Goal: Task Accomplishment & Management: Use online tool/utility

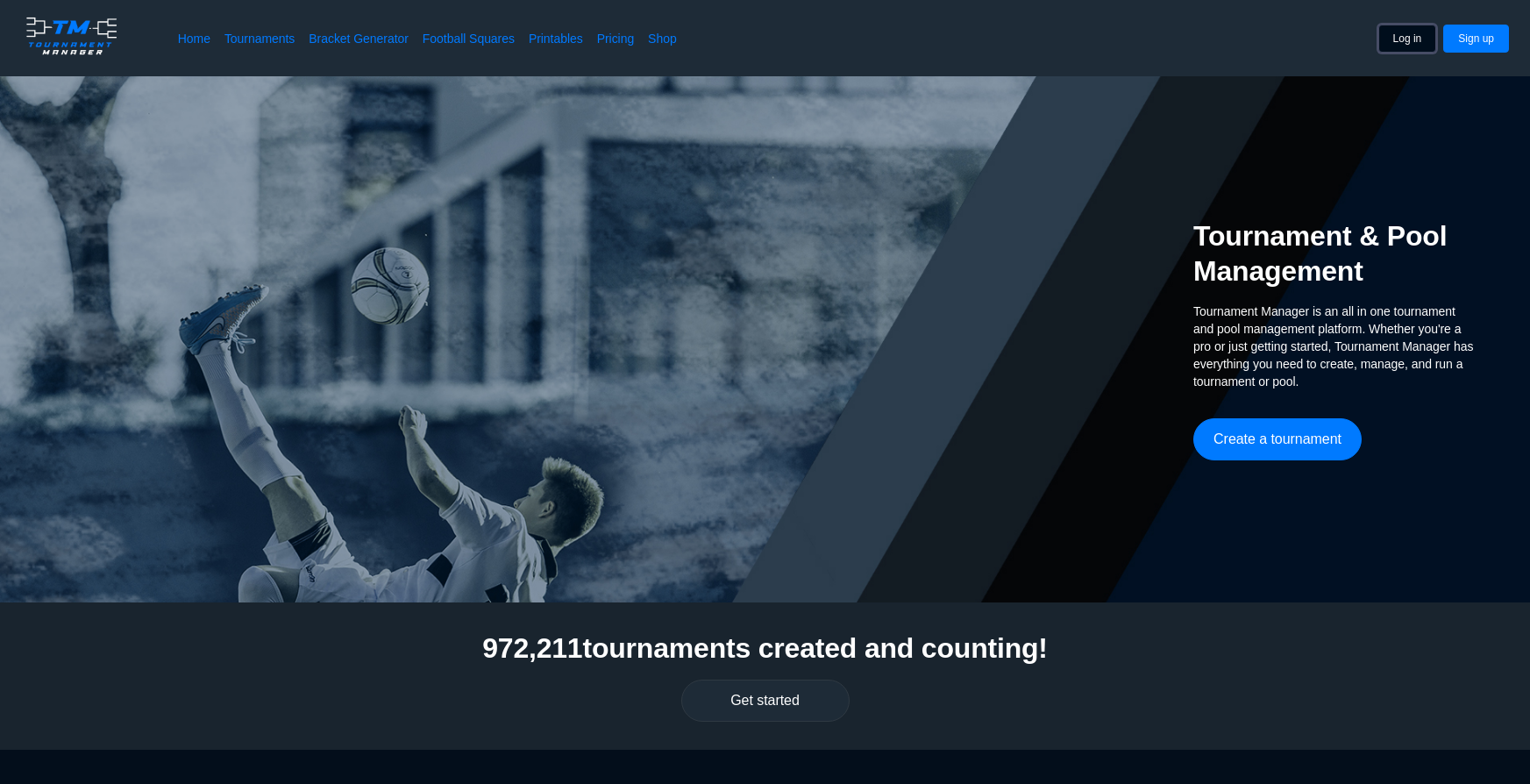
click at [1421, 36] on button "Log in" at bounding box center [1407, 39] width 59 height 28
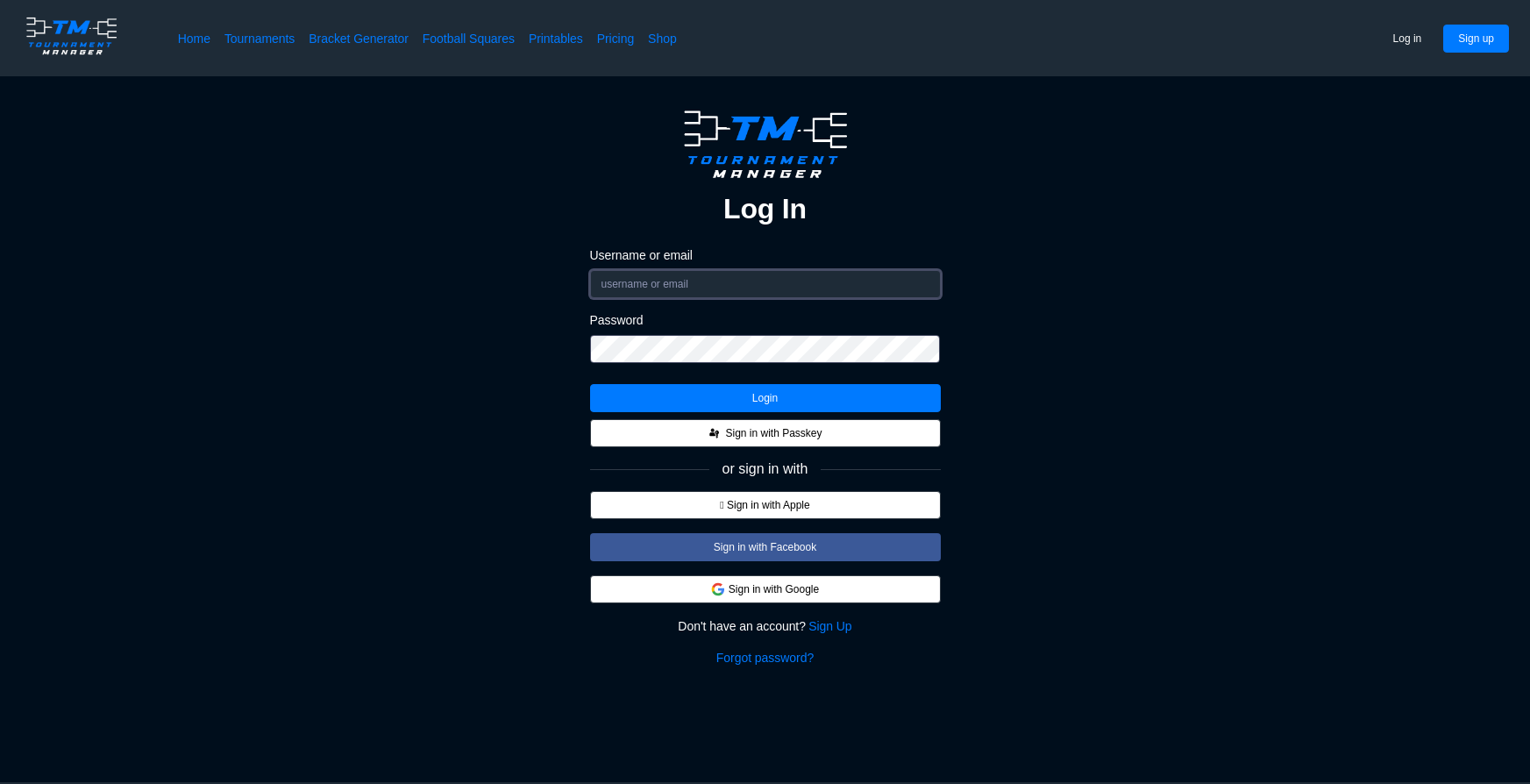
click at [729, 279] on input "Username or email" at bounding box center [765, 284] width 351 height 28
type input "weavee19@yahoo.com"
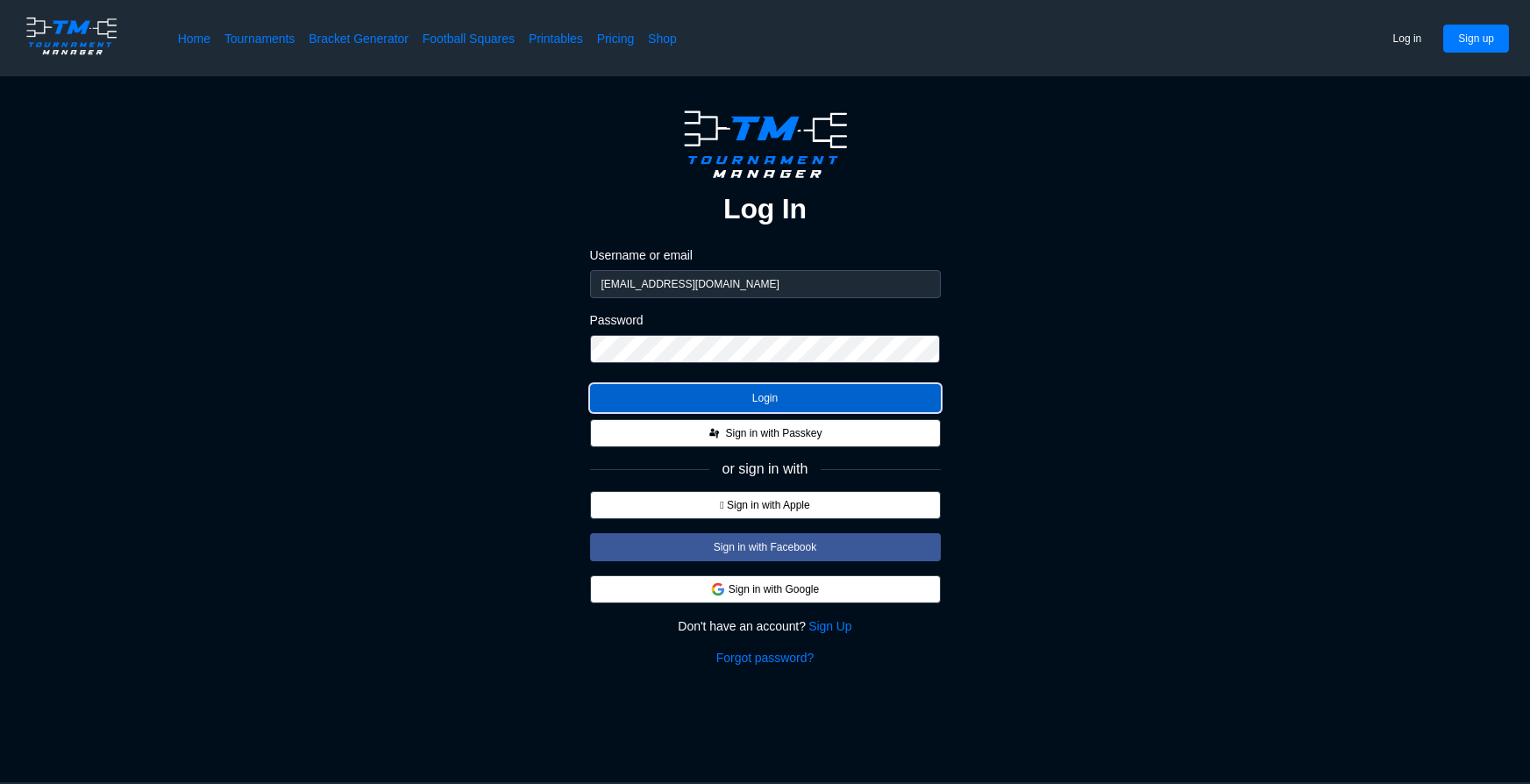
click at [726, 393] on button "Login" at bounding box center [765, 398] width 351 height 28
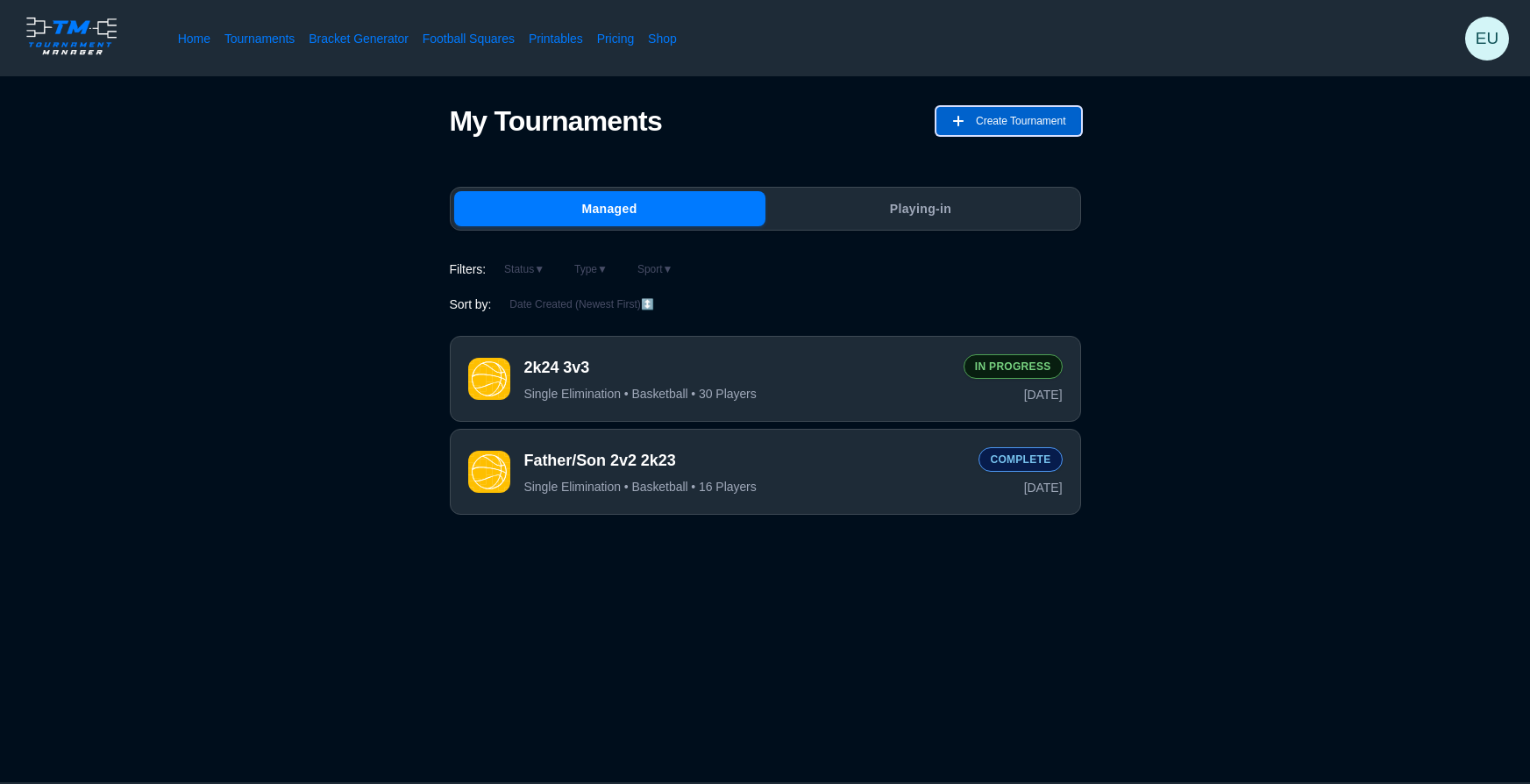
click at [1005, 125] on span "Create Tournament" at bounding box center [1021, 121] width 91 height 28
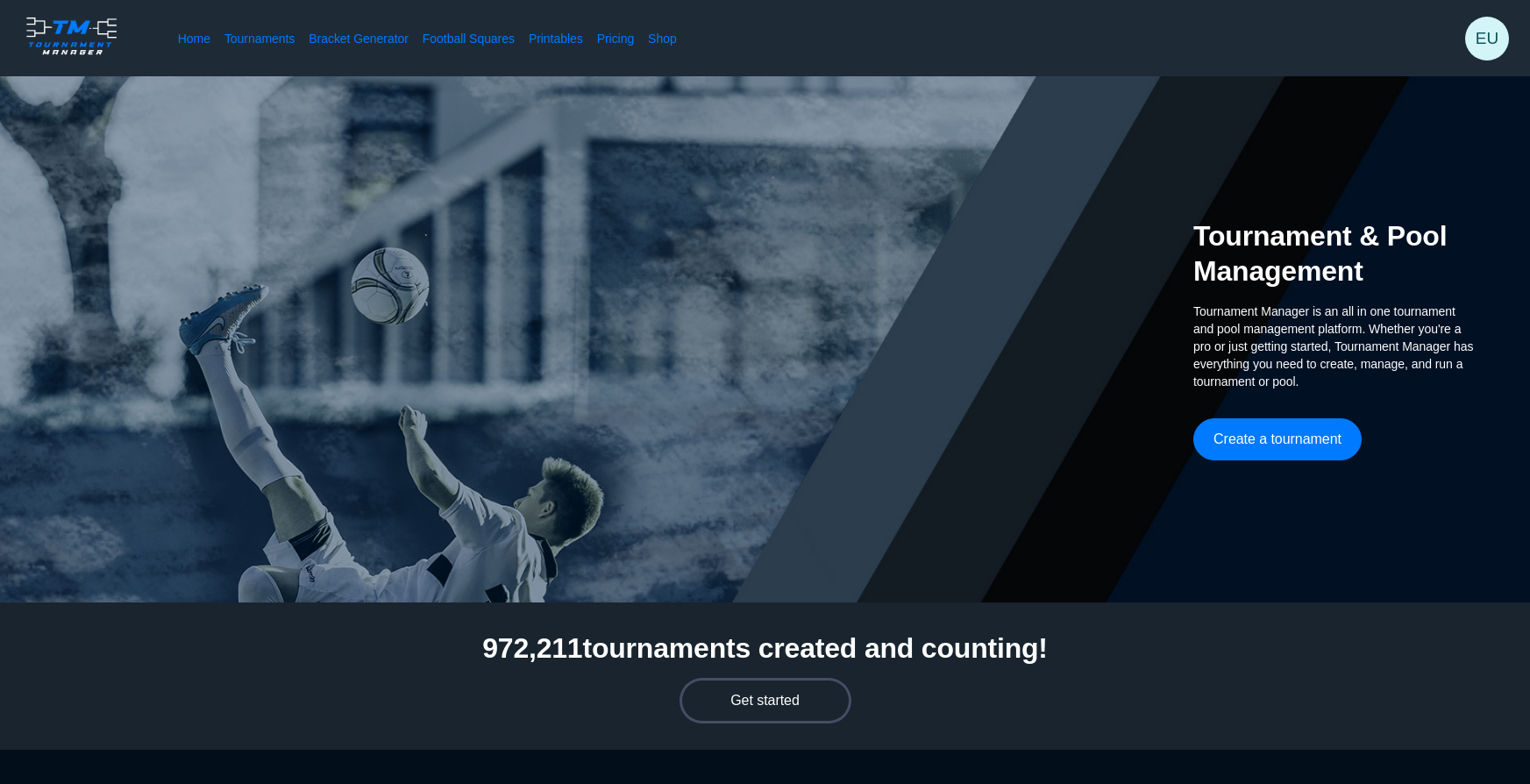
click at [770, 706] on button "Get started" at bounding box center [765, 700] width 168 height 42
